Goal: Obtain resource: Download file/media

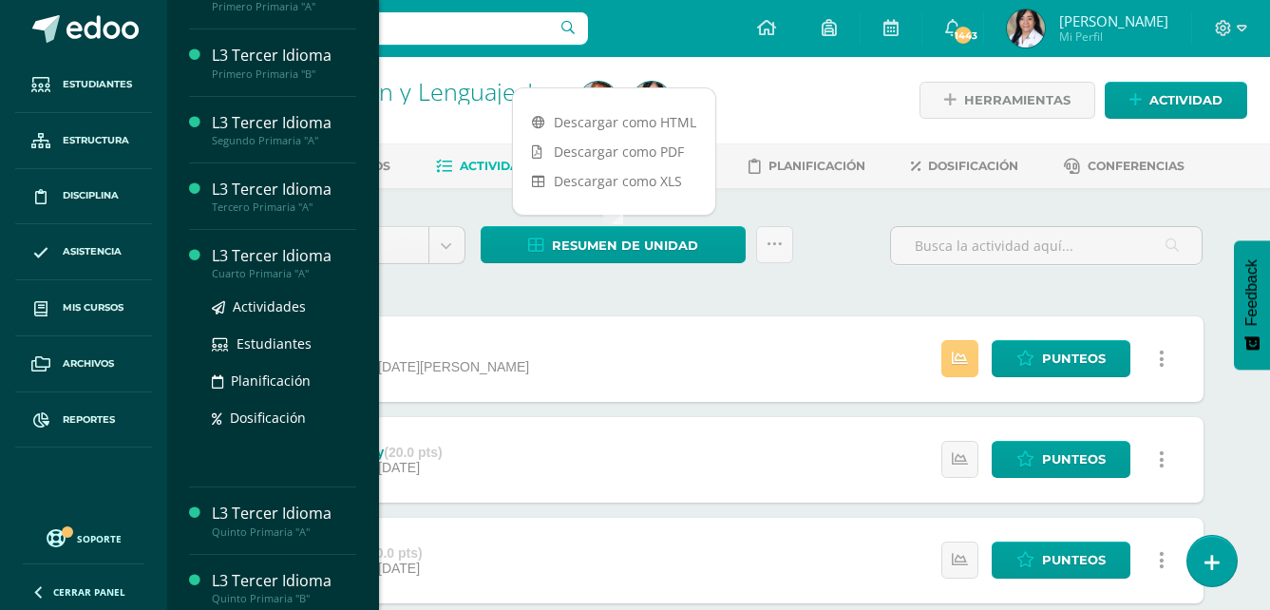
scroll to position [475, 0]
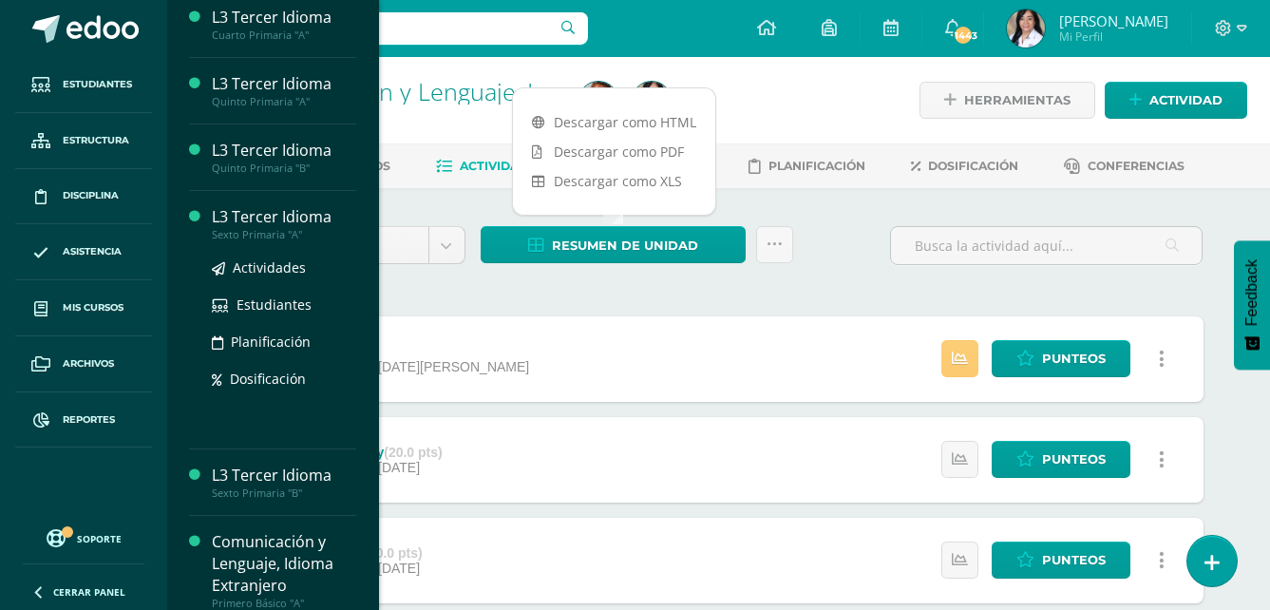
click at [270, 241] on div "Sexto Primaria "A"" at bounding box center [284, 234] width 144 height 13
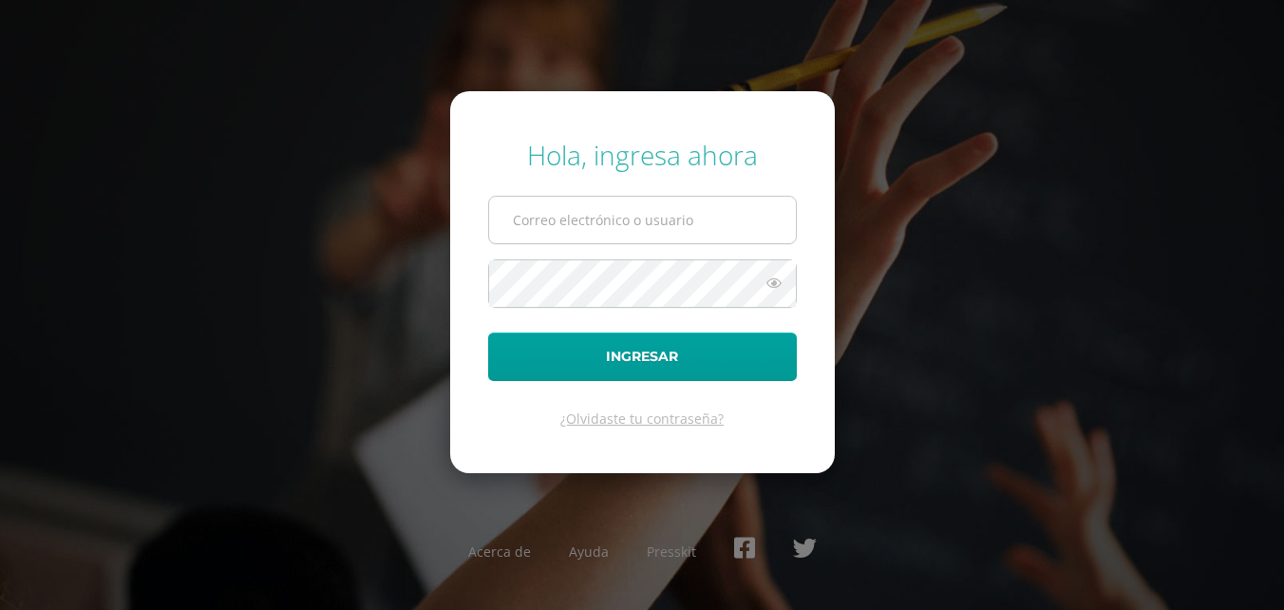
click at [610, 215] on input "text" at bounding box center [642, 220] width 307 height 47
type input "lortiz@colegiost.edu.gt"
click at [488, 332] on button "Ingresar" at bounding box center [642, 356] width 309 height 48
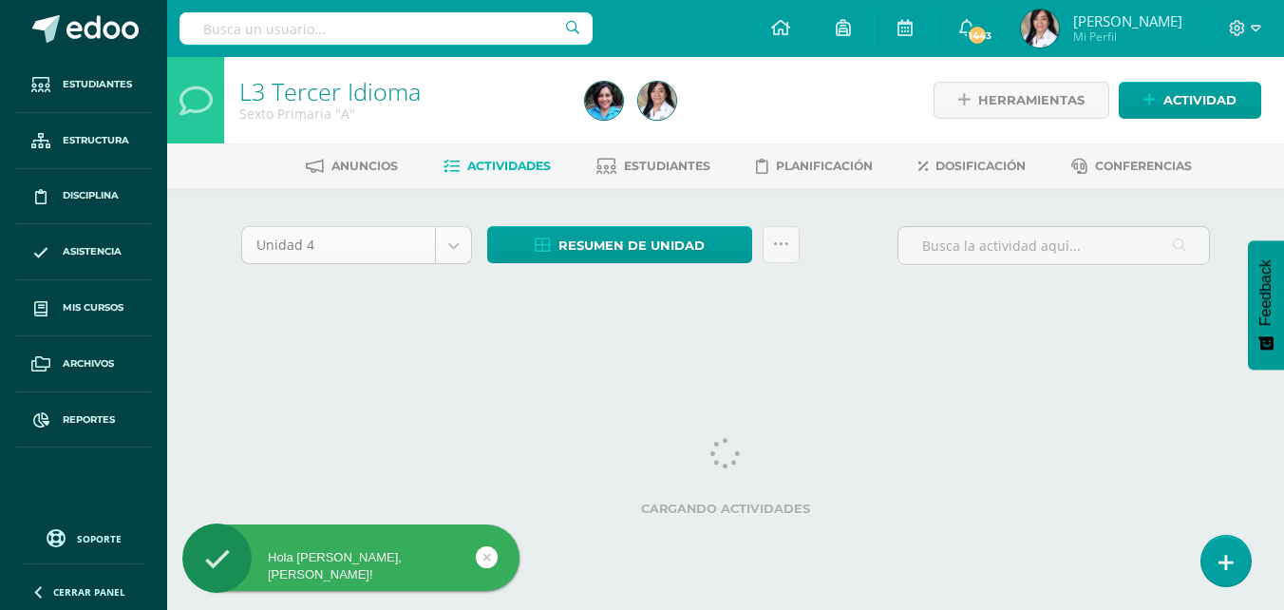
click at [455, 240] on body "Hola [PERSON_NAME], [PERSON_NAME]! Estudiantes Estructura Disciplina Asistencia…" at bounding box center [642, 177] width 1284 height 354
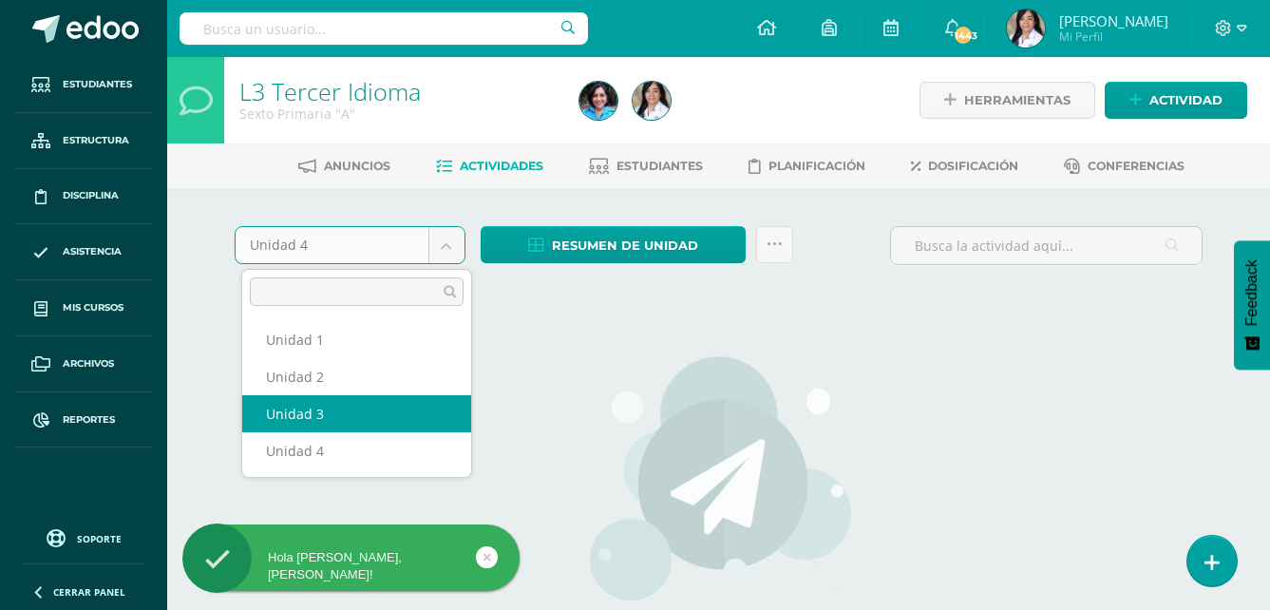
select select "Unidad 3"
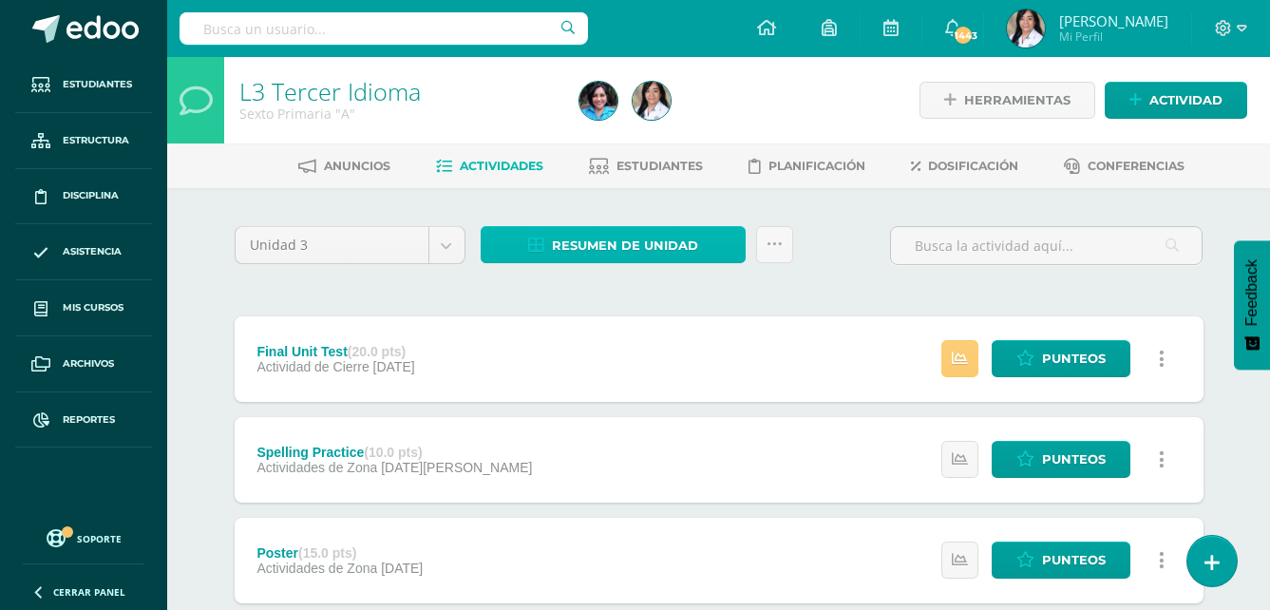
click at [664, 253] on span "Resumen de unidad" at bounding box center [625, 245] width 146 height 35
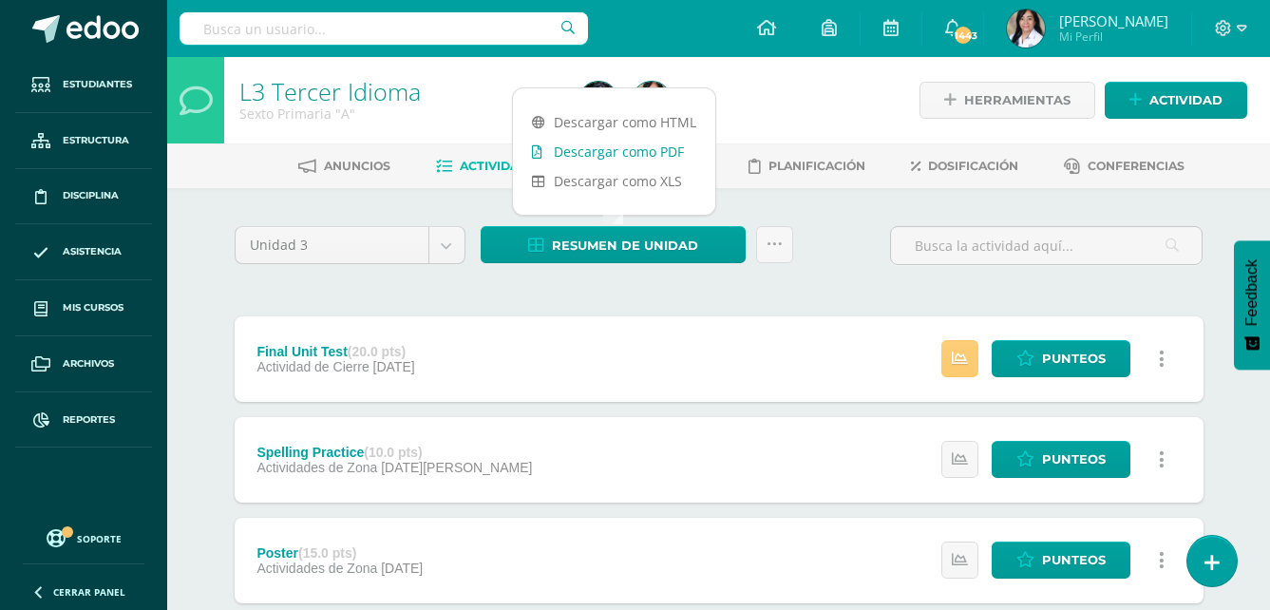
click at [662, 154] on link "Descargar como PDF" at bounding box center [614, 151] width 202 height 29
